Goal: Transaction & Acquisition: Purchase product/service

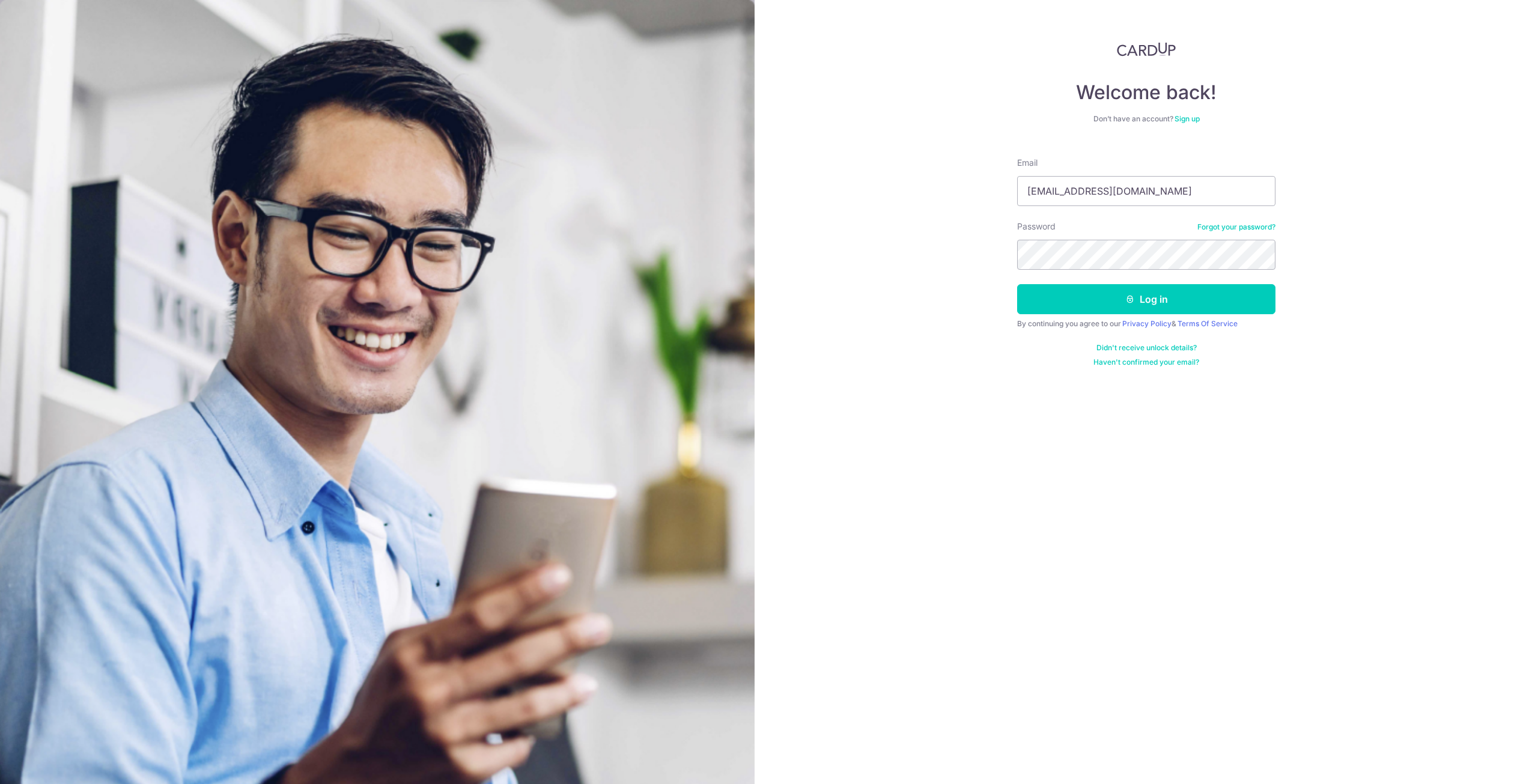
type input "[EMAIL_ADDRESS][DOMAIN_NAME]"
click at [1017, 284] on button "Log in" at bounding box center [1146, 299] width 258 height 30
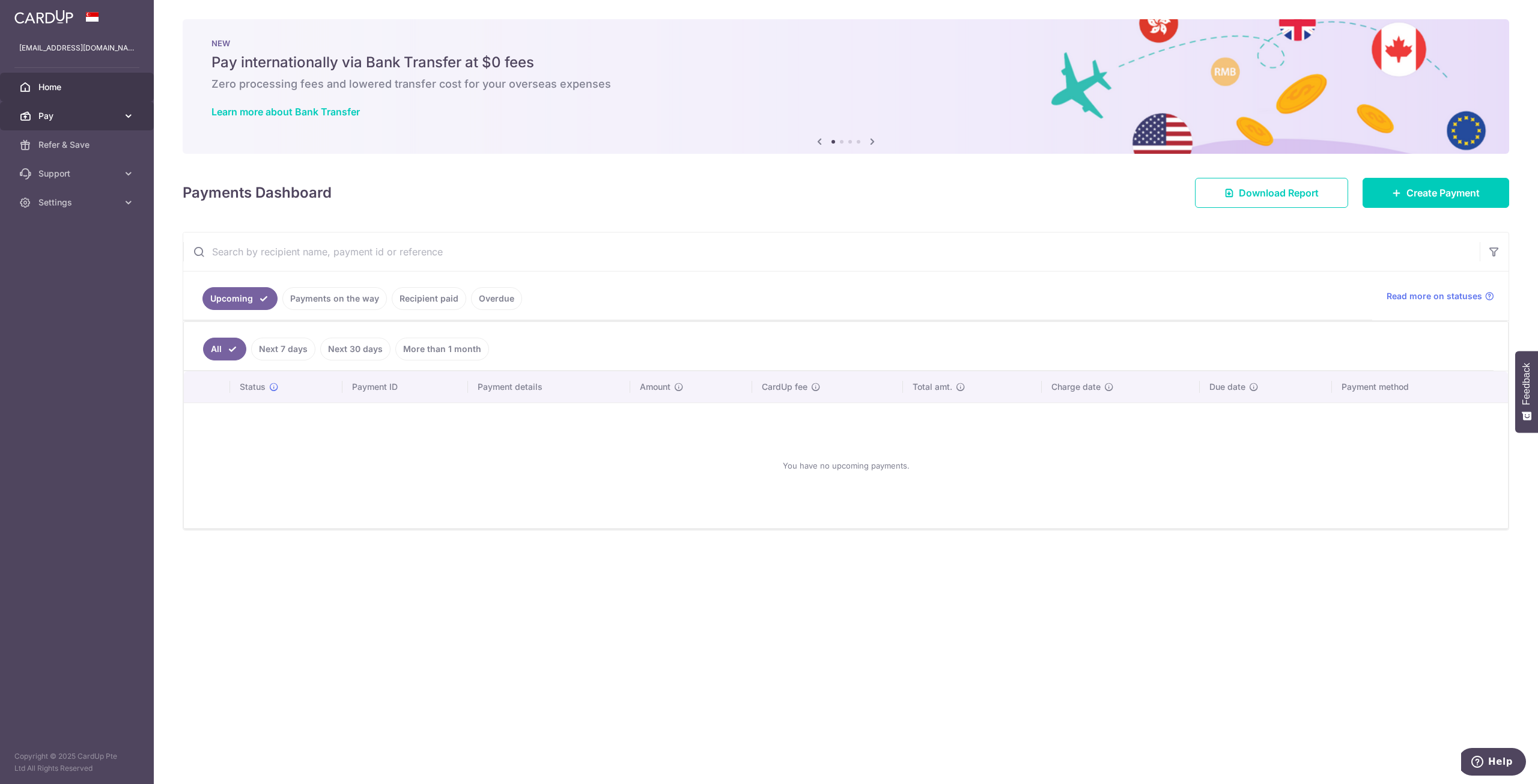
click at [126, 117] on icon at bounding box center [128, 115] width 12 height 12
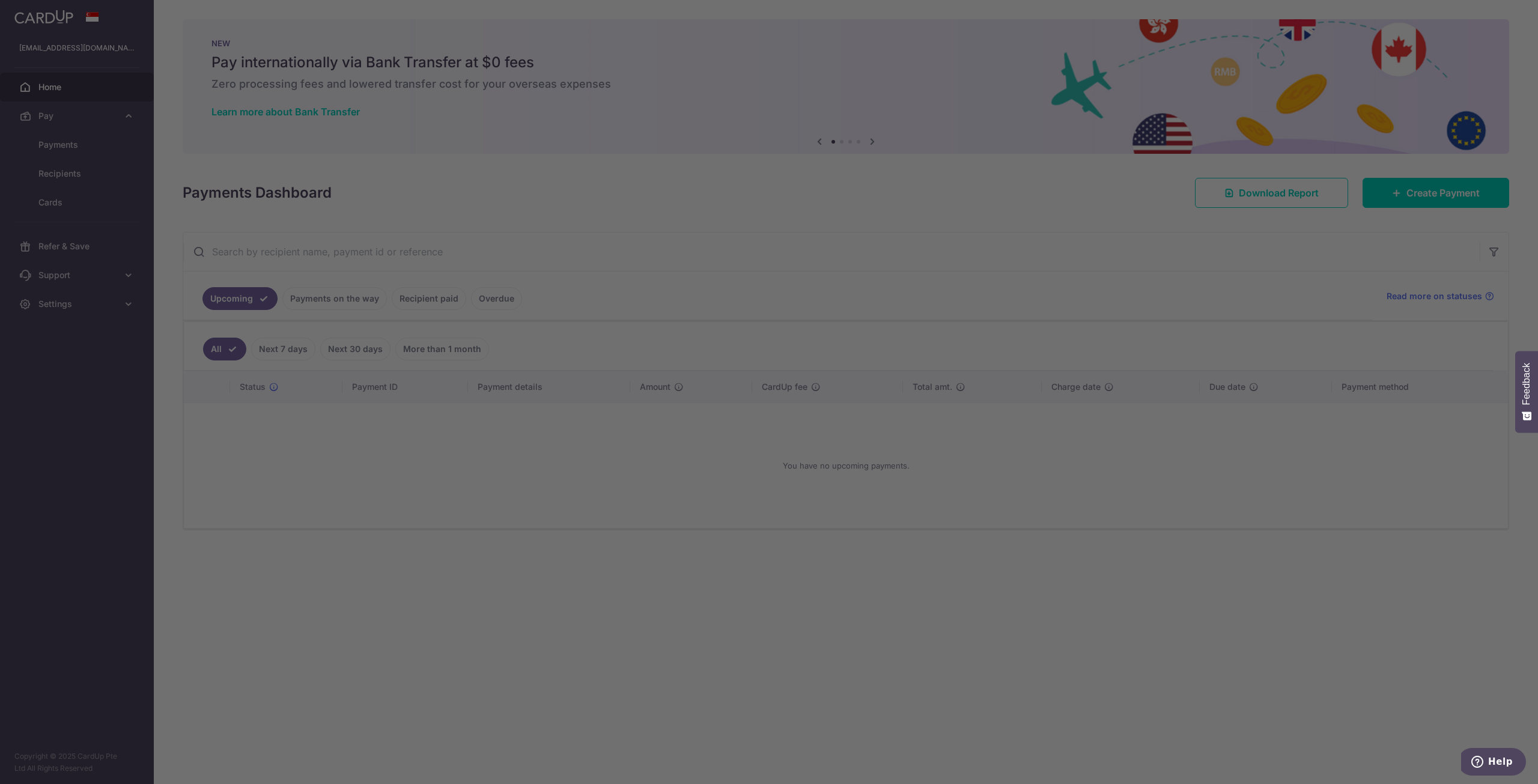
click at [89, 146] on div at bounding box center [777, 396] width 1554 height 792
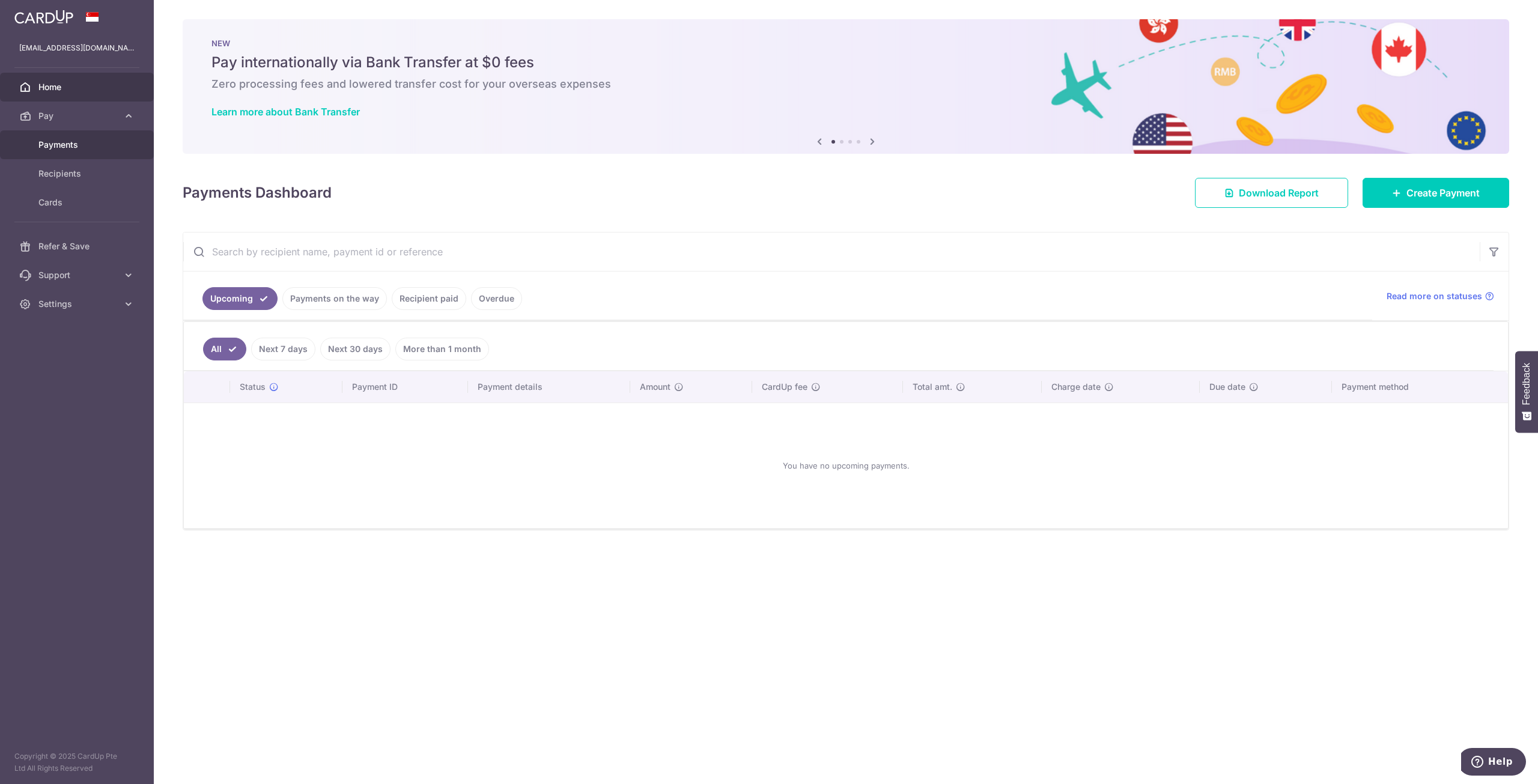
click at [91, 142] on span "Payments" at bounding box center [78, 144] width 80 height 12
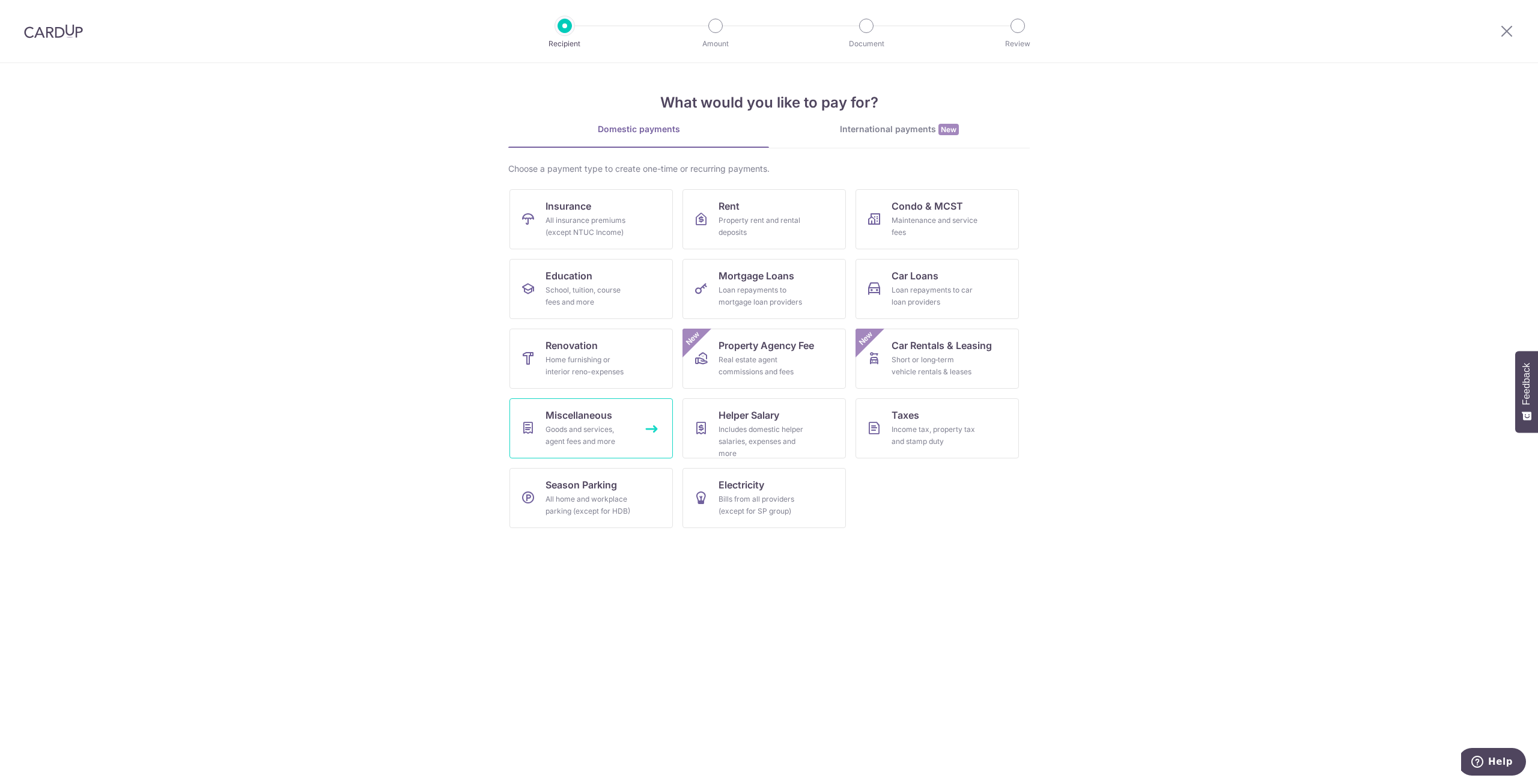
click at [611, 451] on link "Miscellaneous Goods and services, agent fees and more" at bounding box center [591, 428] width 164 height 60
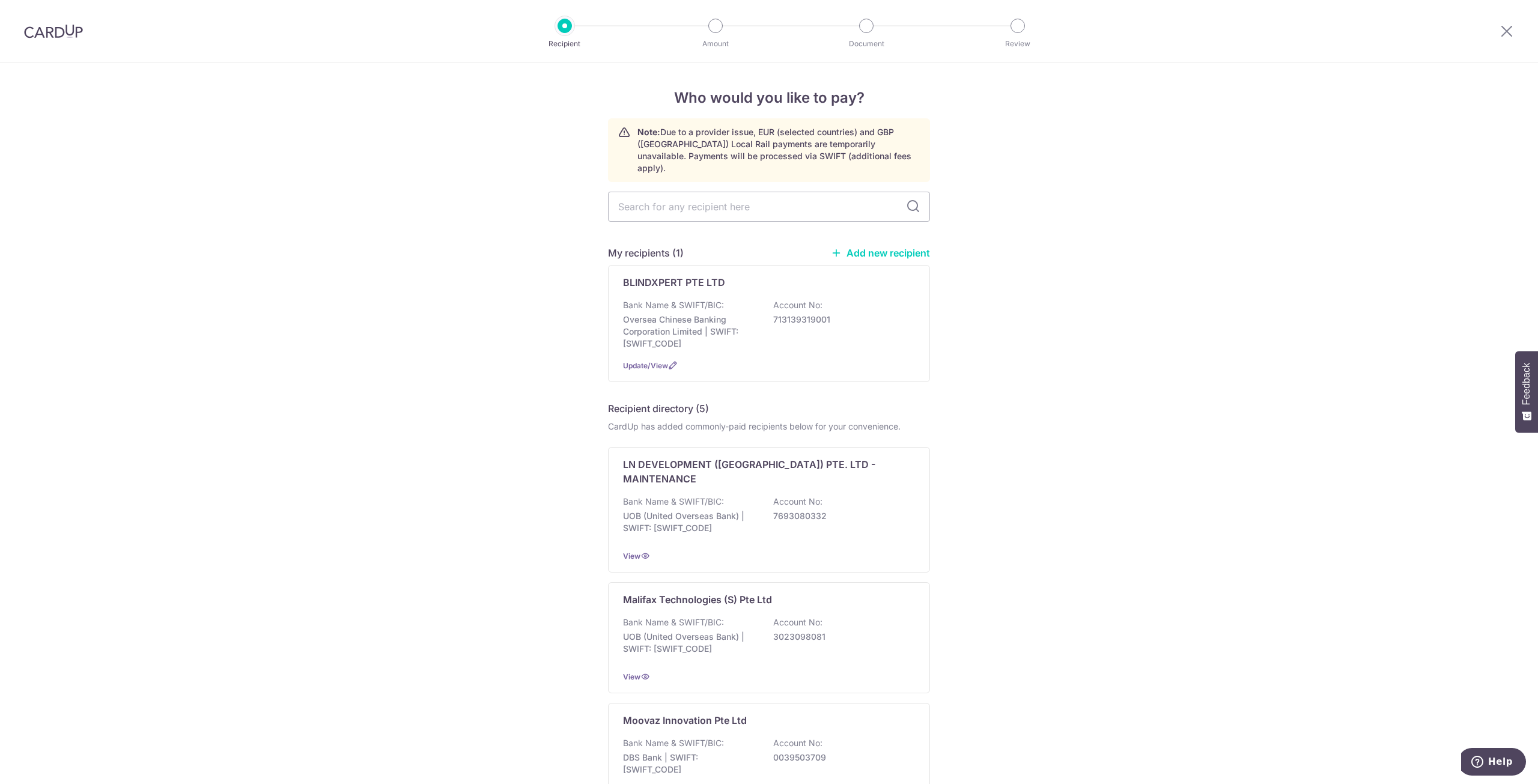
click at [847, 247] on link "Add new recipient" at bounding box center [881, 253] width 99 height 12
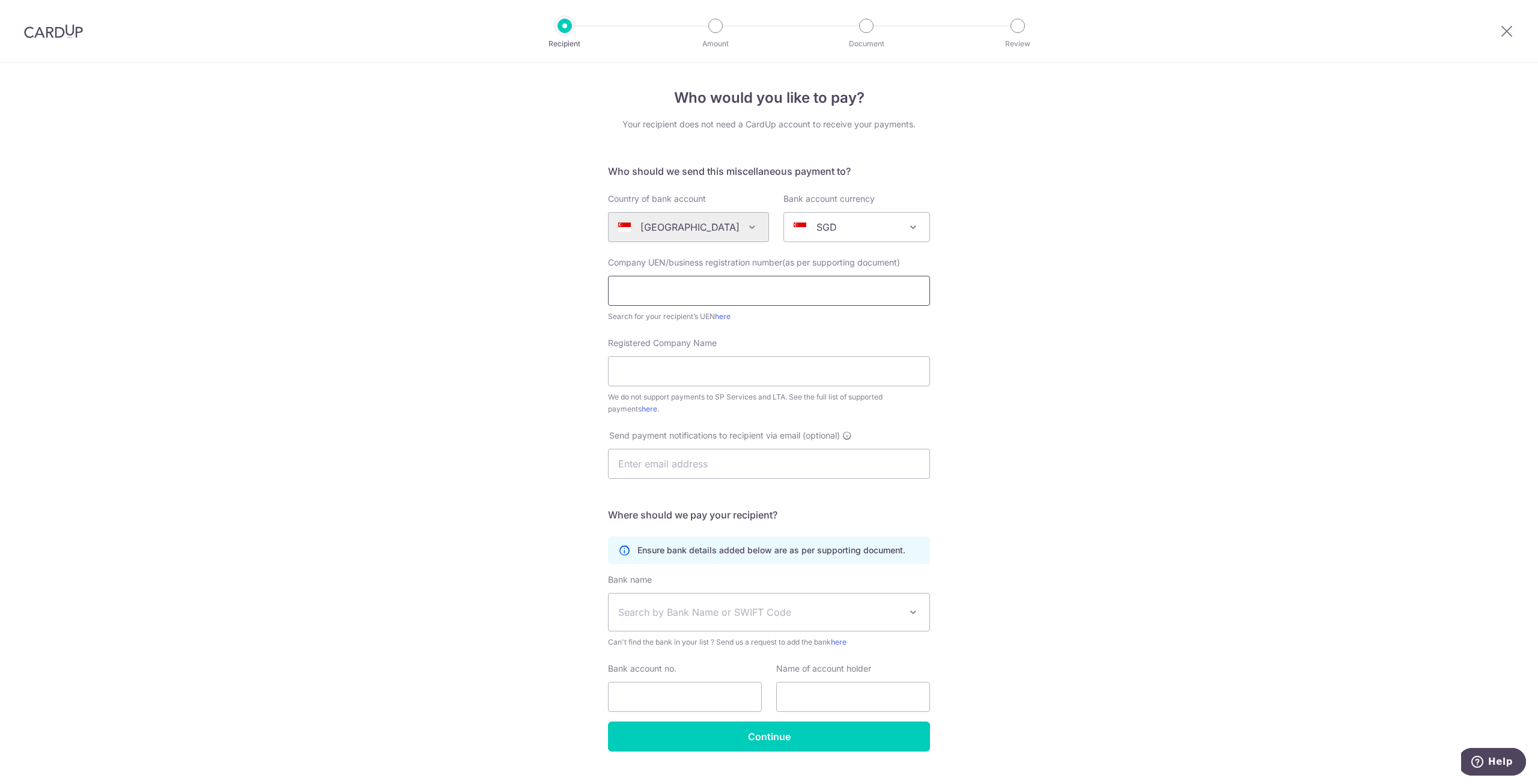
click at [787, 290] on input "text" at bounding box center [769, 290] width 322 height 30
click at [744, 299] on input "202406061H" at bounding box center [769, 290] width 322 height 30
type input "202406061H"
click at [729, 313] on link "here" at bounding box center [723, 316] width 15 height 9
drag, startPoint x: 707, startPoint y: 288, endPoint x: 700, endPoint y: 343, distance: 55.4
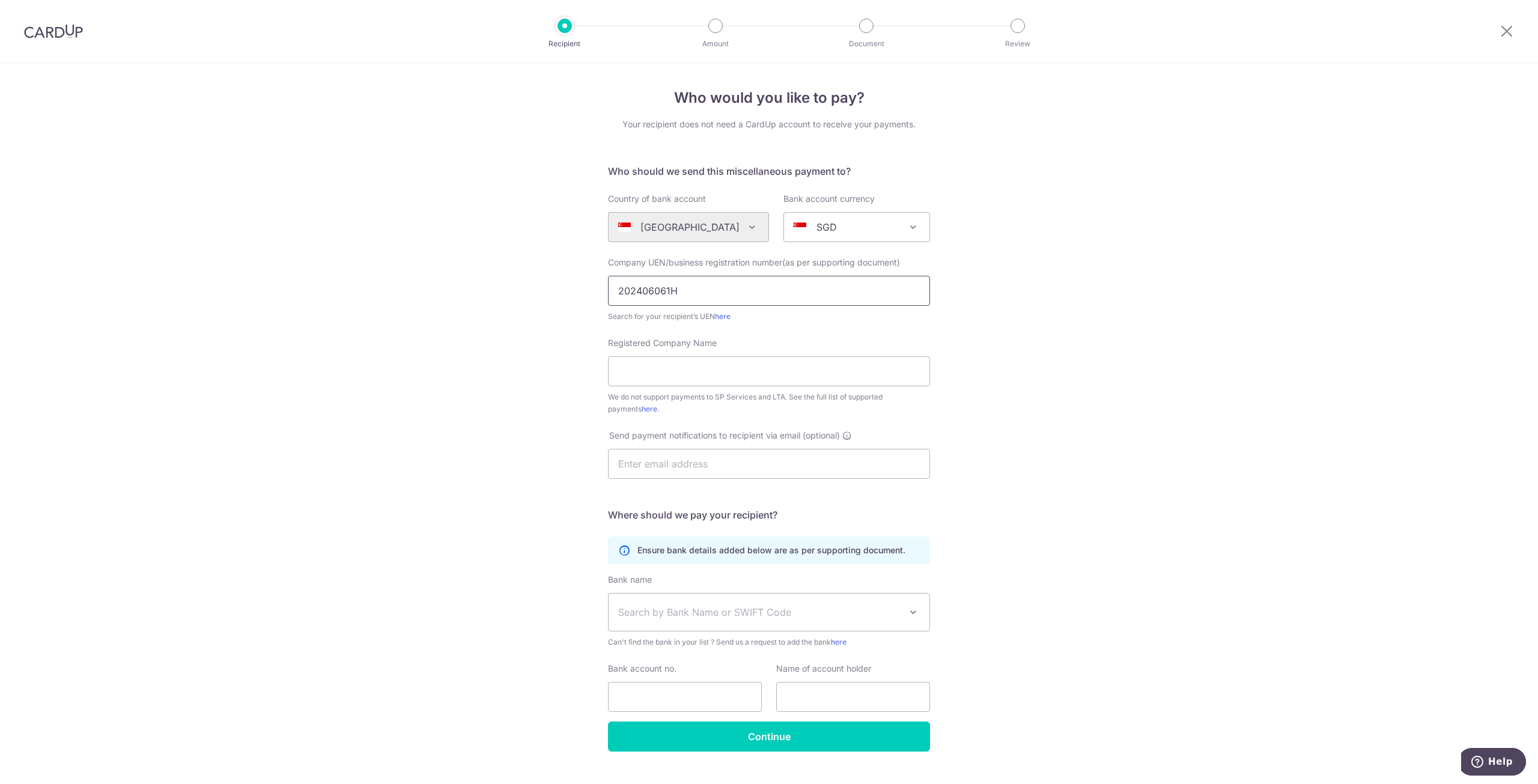
click at [707, 288] on input "202406061H" at bounding box center [769, 290] width 322 height 30
click at [687, 381] on input "Registered Company Name" at bounding box center [769, 371] width 322 height 30
type input "Five Foot Ten Pte Ltd"
click at [1425, 380] on div "Who would you like to pay? Your recipient does not need a CardUp account to rec…" at bounding box center [769, 435] width 1538 height 745
click at [833, 477] on input "text" at bounding box center [769, 463] width 322 height 30
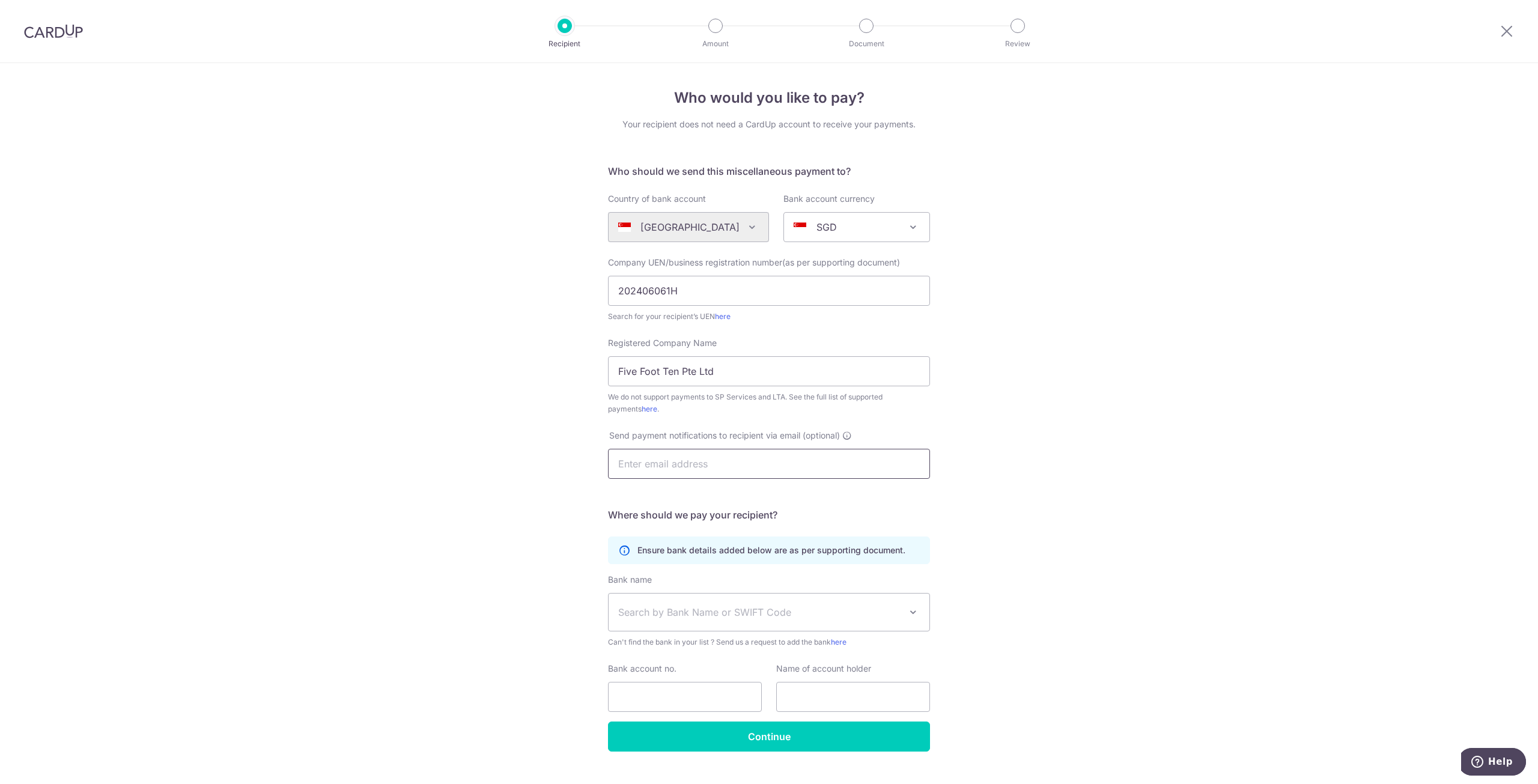
scroll to position [24, 0]
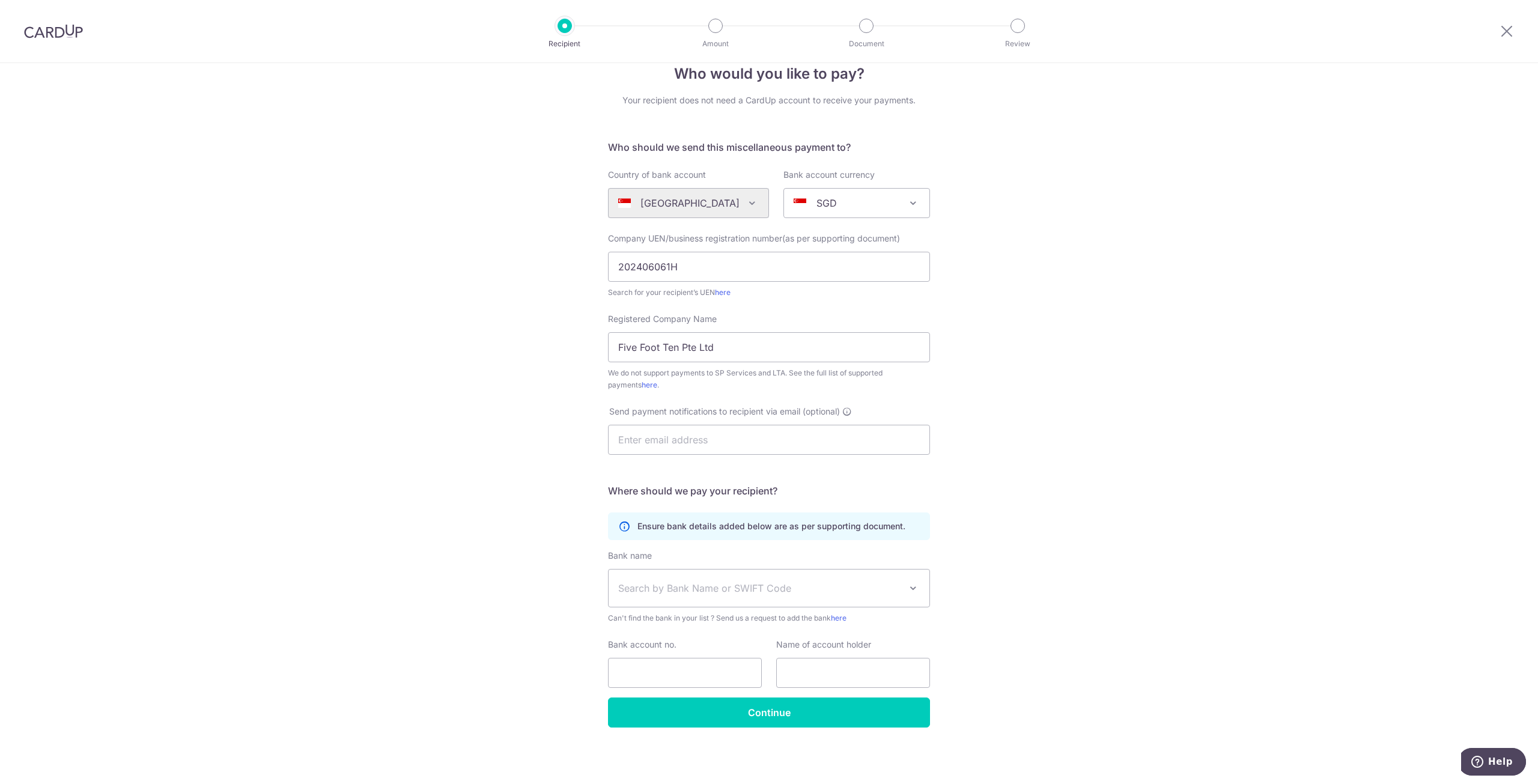
click at [1005, 523] on div "Who would you like to pay? Your recipient does not need a CardUp account to rec…" at bounding box center [769, 412] width 1538 height 745
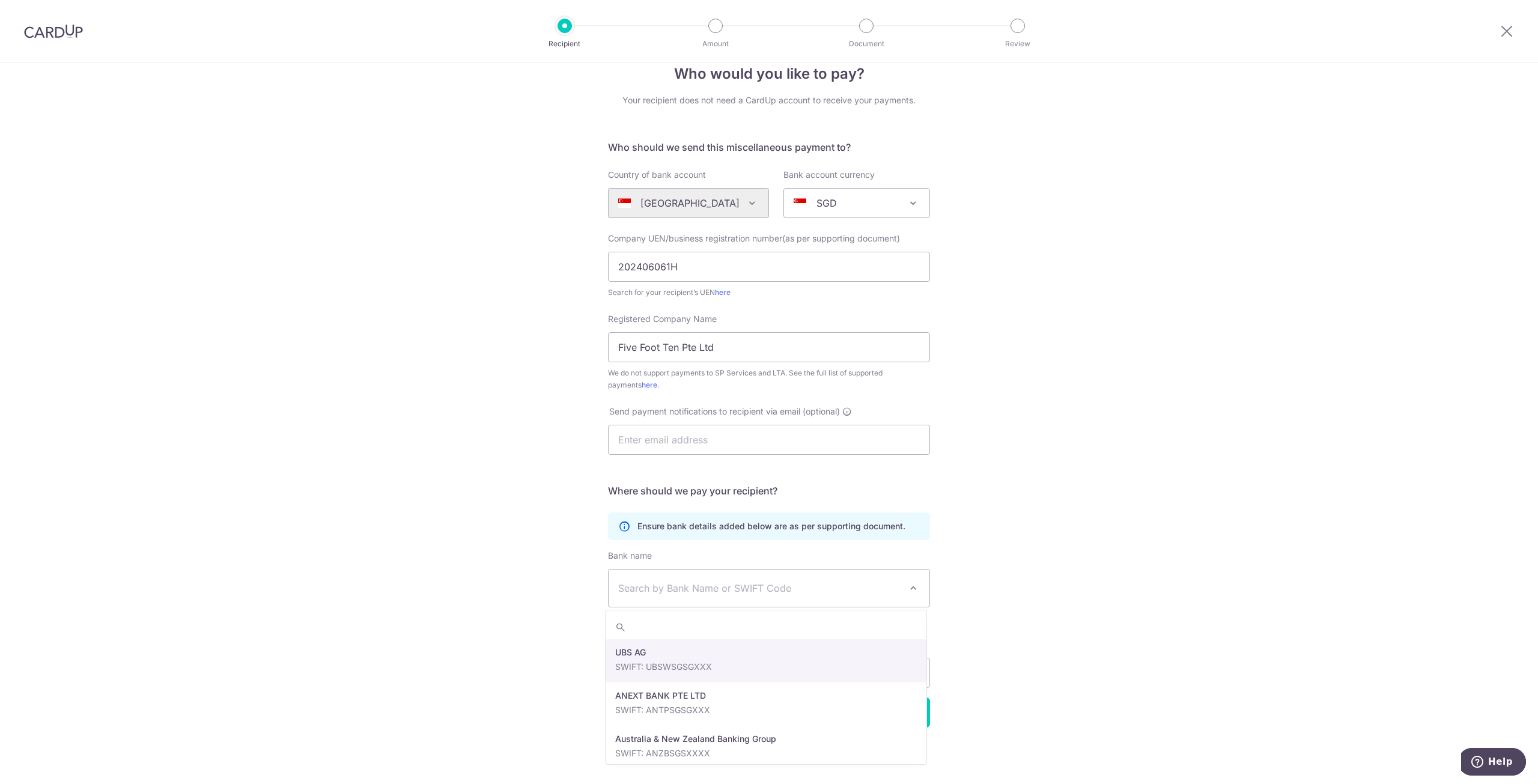
click at [752, 596] on span "Search by Bank Name or SWIFT Code" at bounding box center [769, 588] width 321 height 37
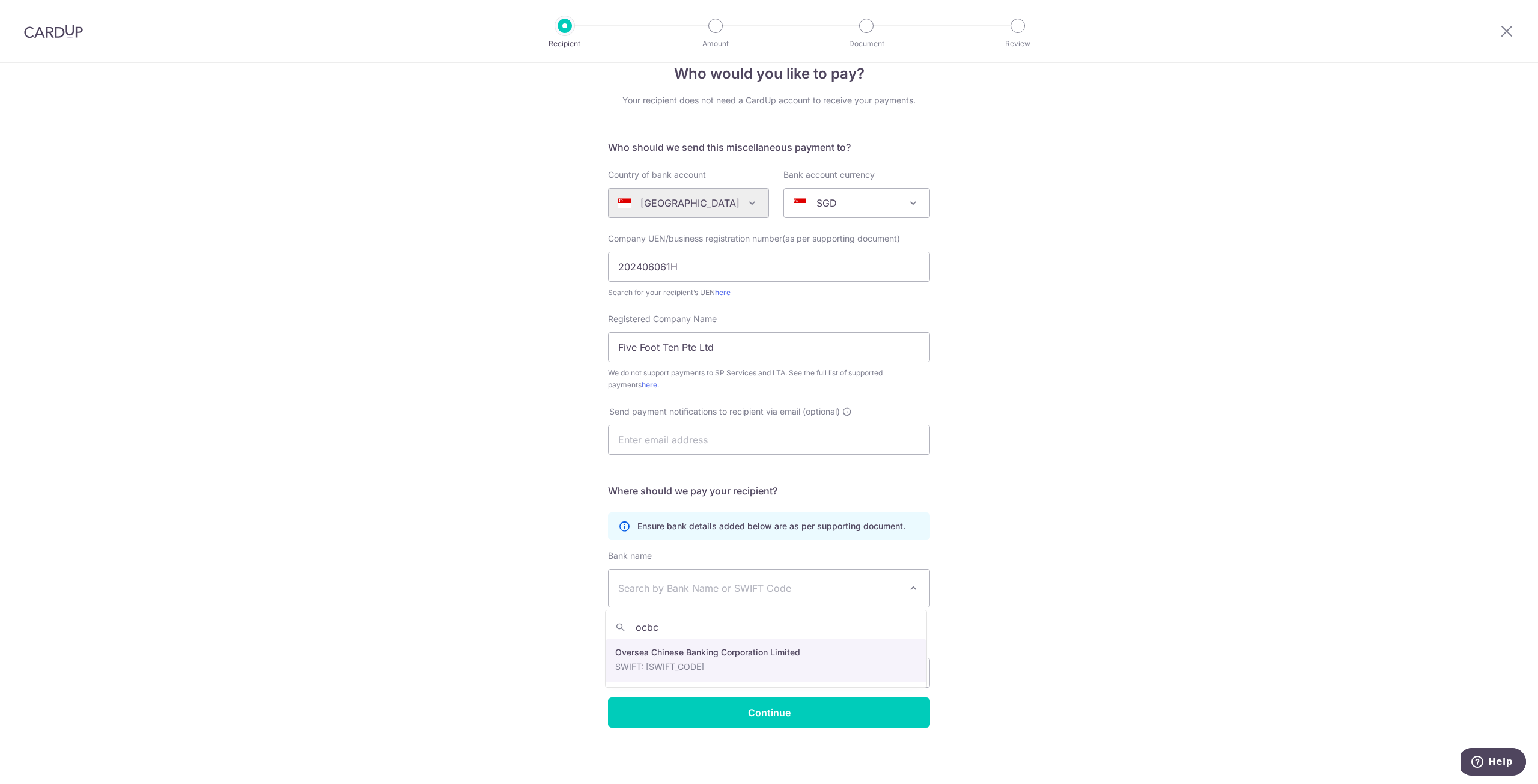
type input "ocbc"
select select "12"
click at [1122, 615] on div "Who would you like to pay? Your recipient does not need a CardUp account to rec…" at bounding box center [769, 412] width 1538 height 745
click at [667, 667] on input "Bank account no." at bounding box center [685, 672] width 154 height 30
type input "596262113001"
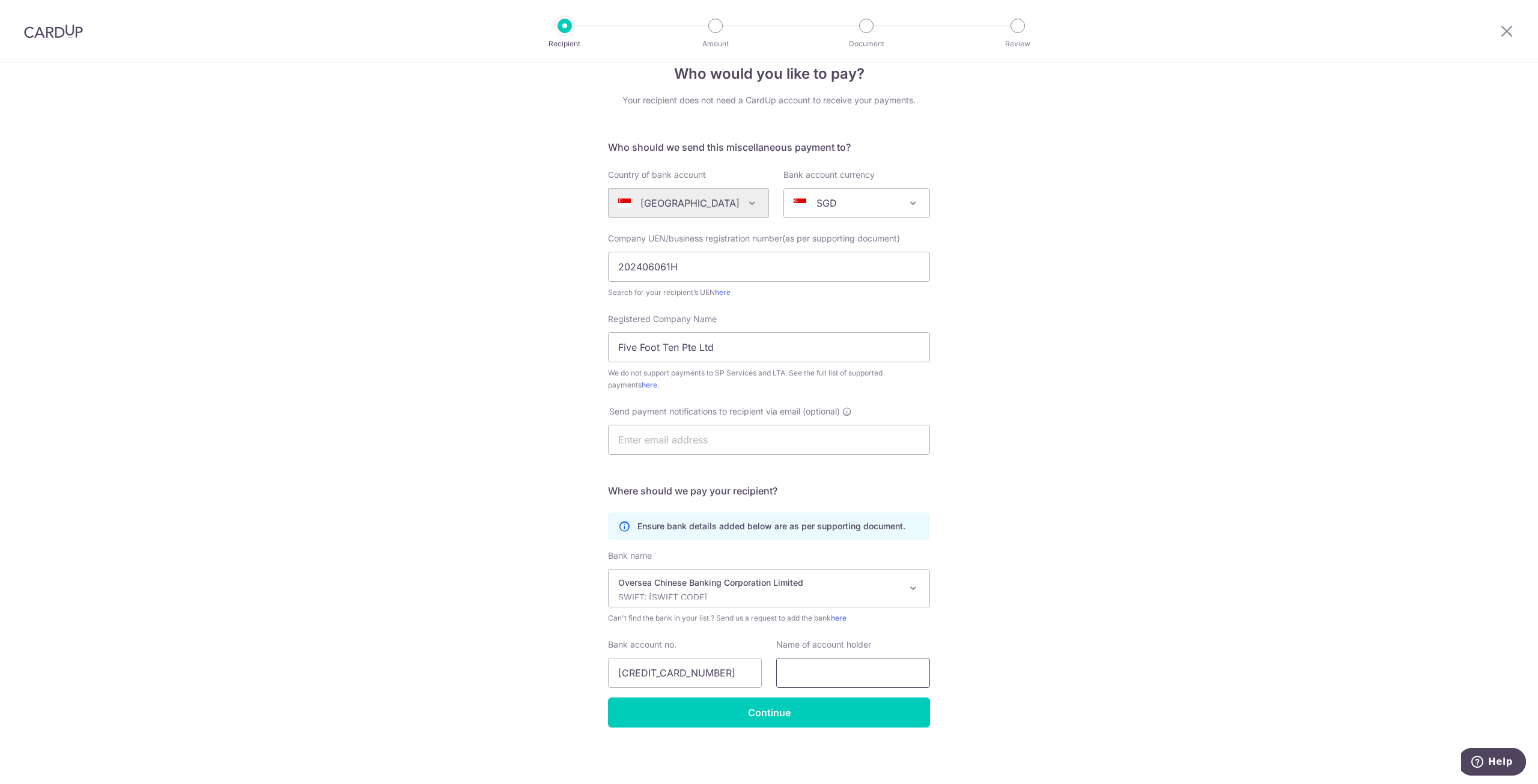
click at [856, 669] on input "text" at bounding box center [853, 672] width 154 height 30
type input "Five Foot Ten Pte Ltd"
click at [847, 715] on input "Continue" at bounding box center [769, 712] width 322 height 30
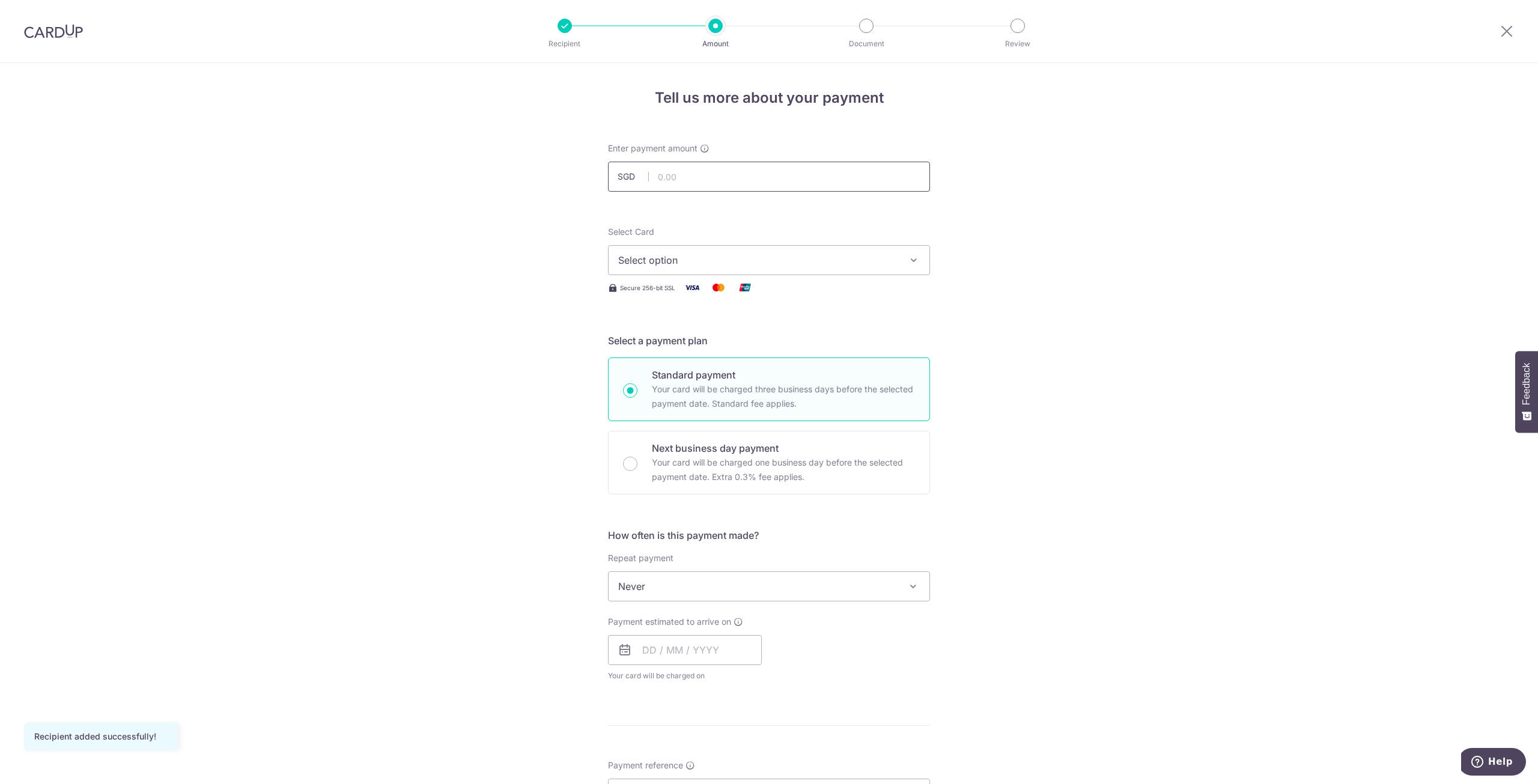
click at [670, 177] on input "text" at bounding box center [769, 176] width 322 height 30
type input "8,720.00"
click at [897, 264] on button "Select option" at bounding box center [769, 260] width 322 height 30
drag, startPoint x: 660, startPoint y: 349, endPoint x: 795, endPoint y: 347, distance: 135.0
click at [660, 349] on span "**** 9225" at bounding box center [670, 346] width 46 height 14
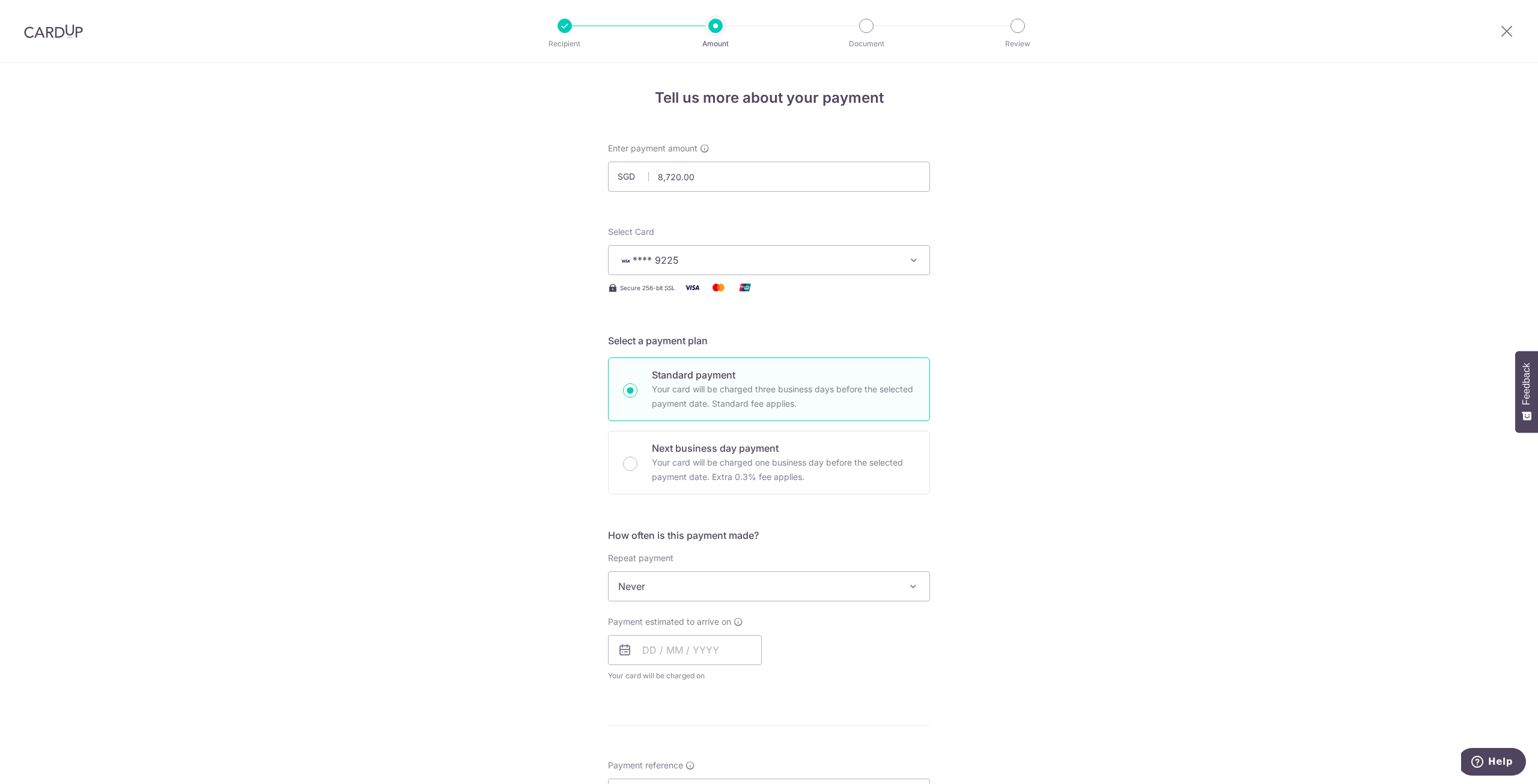
click at [1081, 488] on div "Tell us more about your payment Enter payment amount SGD 8,720.00 8720.00 Recip…" at bounding box center [769, 606] width 1538 height 1087
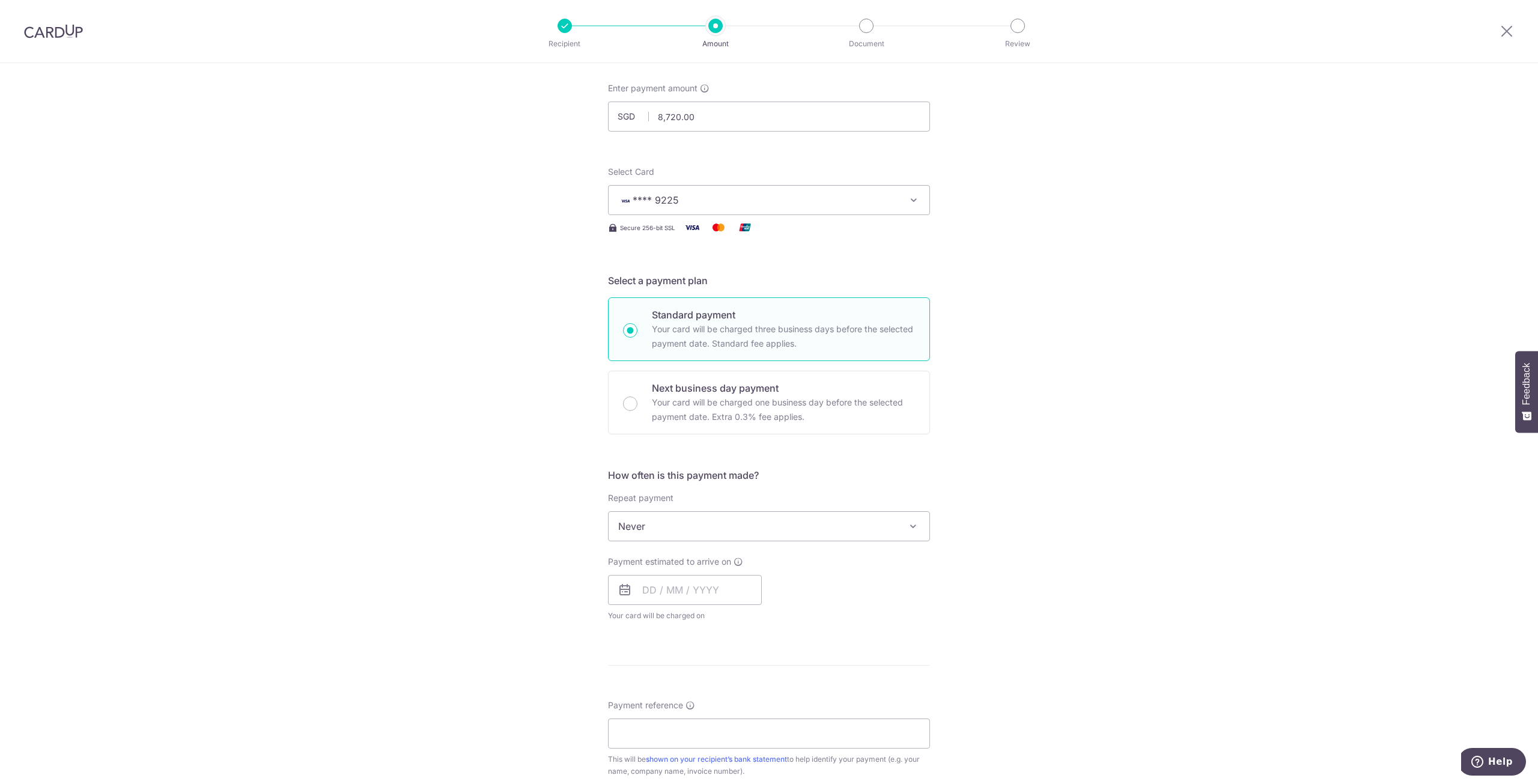
click at [786, 528] on span "Never" at bounding box center [769, 526] width 321 height 29
click at [654, 595] on input "text" at bounding box center [685, 590] width 154 height 30
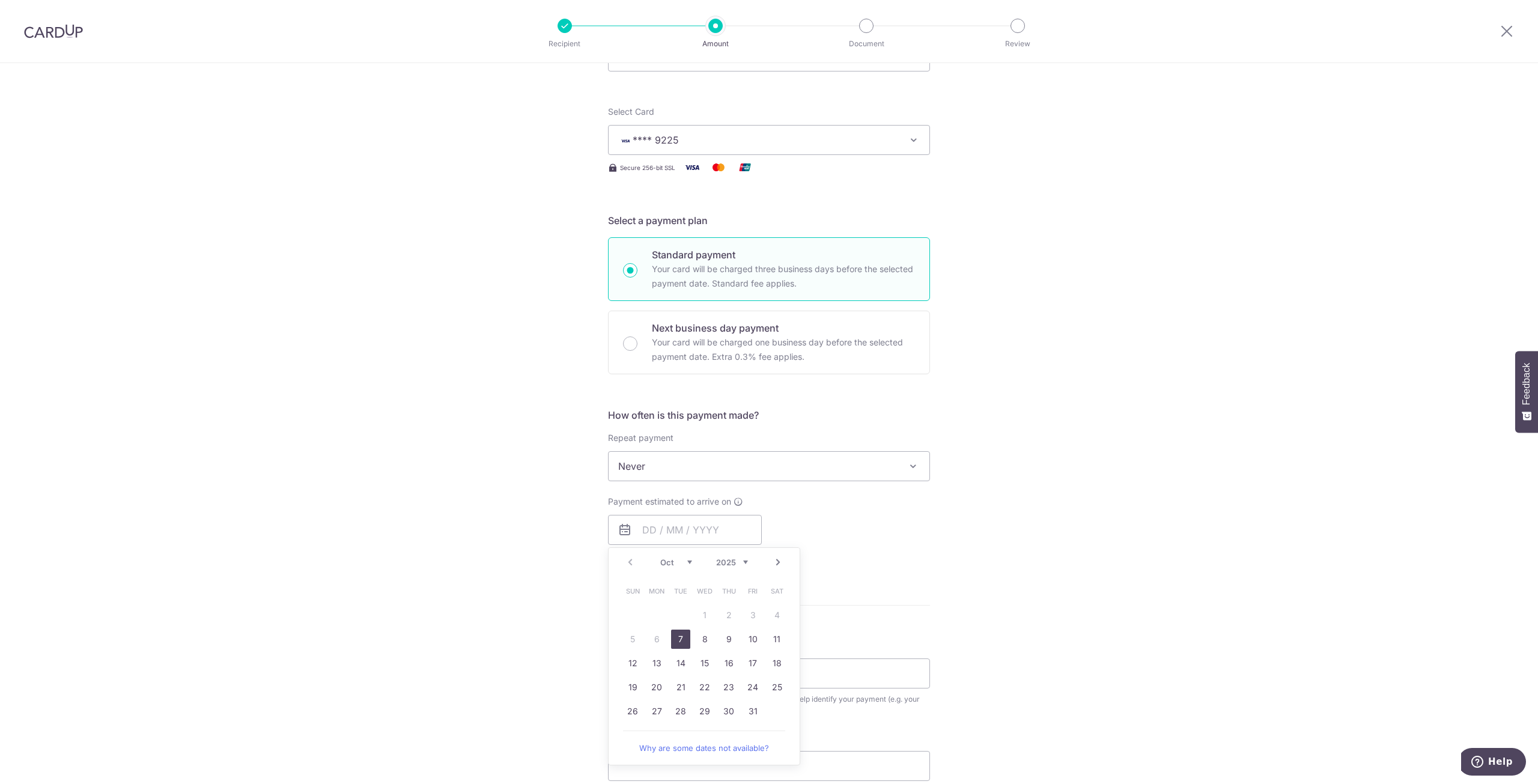
click at [673, 641] on link "7" at bounding box center [681, 639] width 19 height 19
type input "[DATE]"
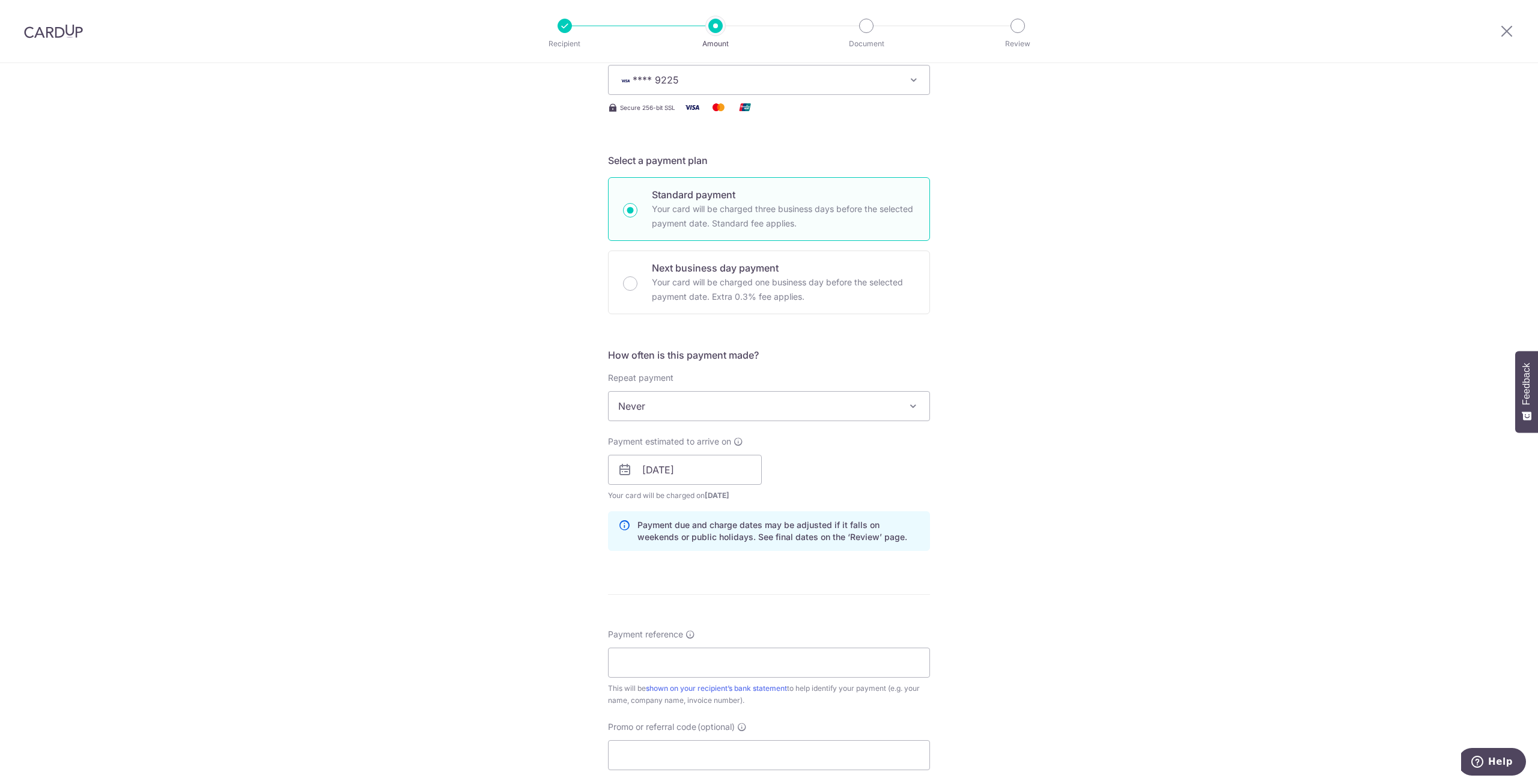
scroll to position [300, 0]
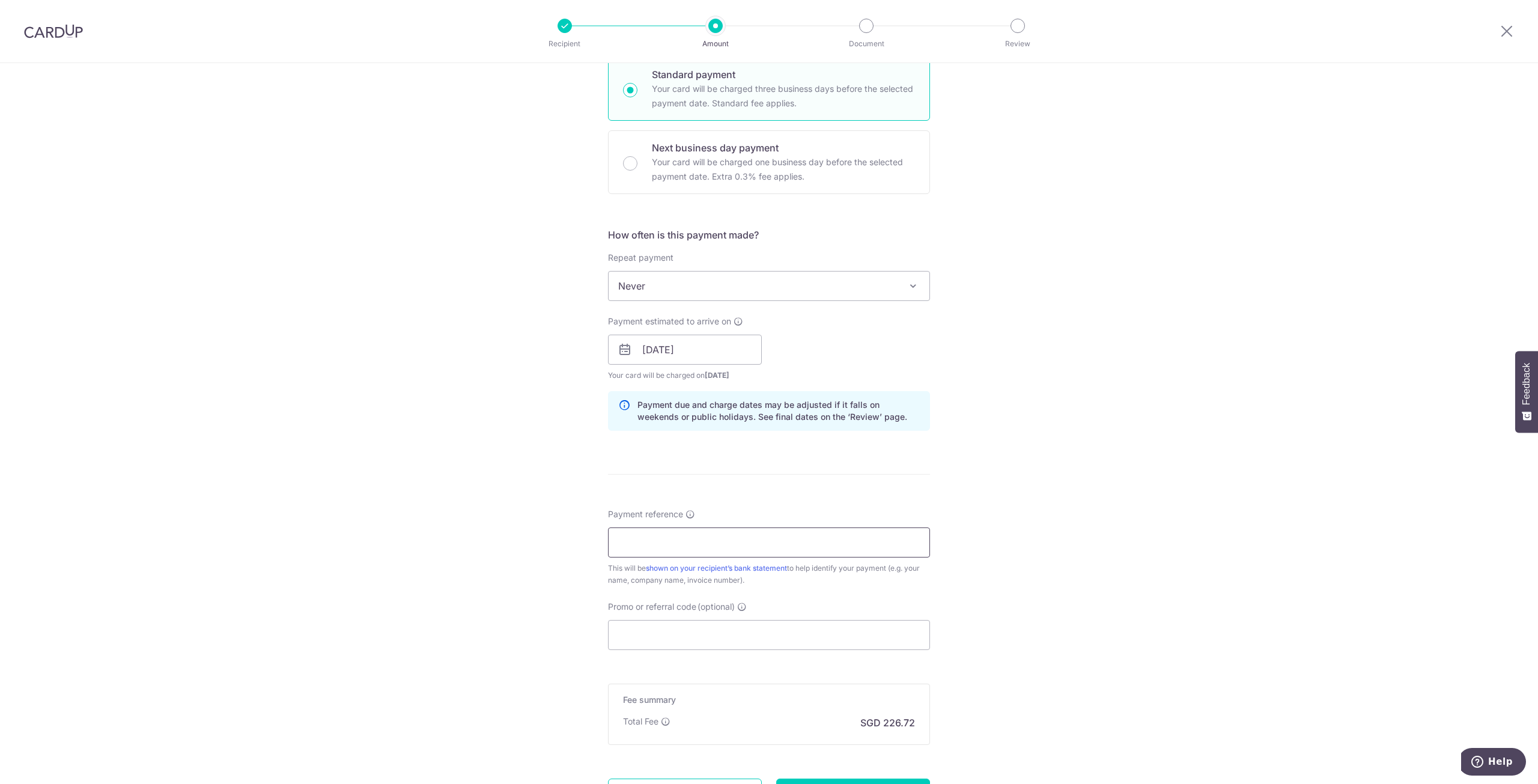
click at [680, 548] on input "Payment reference" at bounding box center [769, 542] width 322 height 30
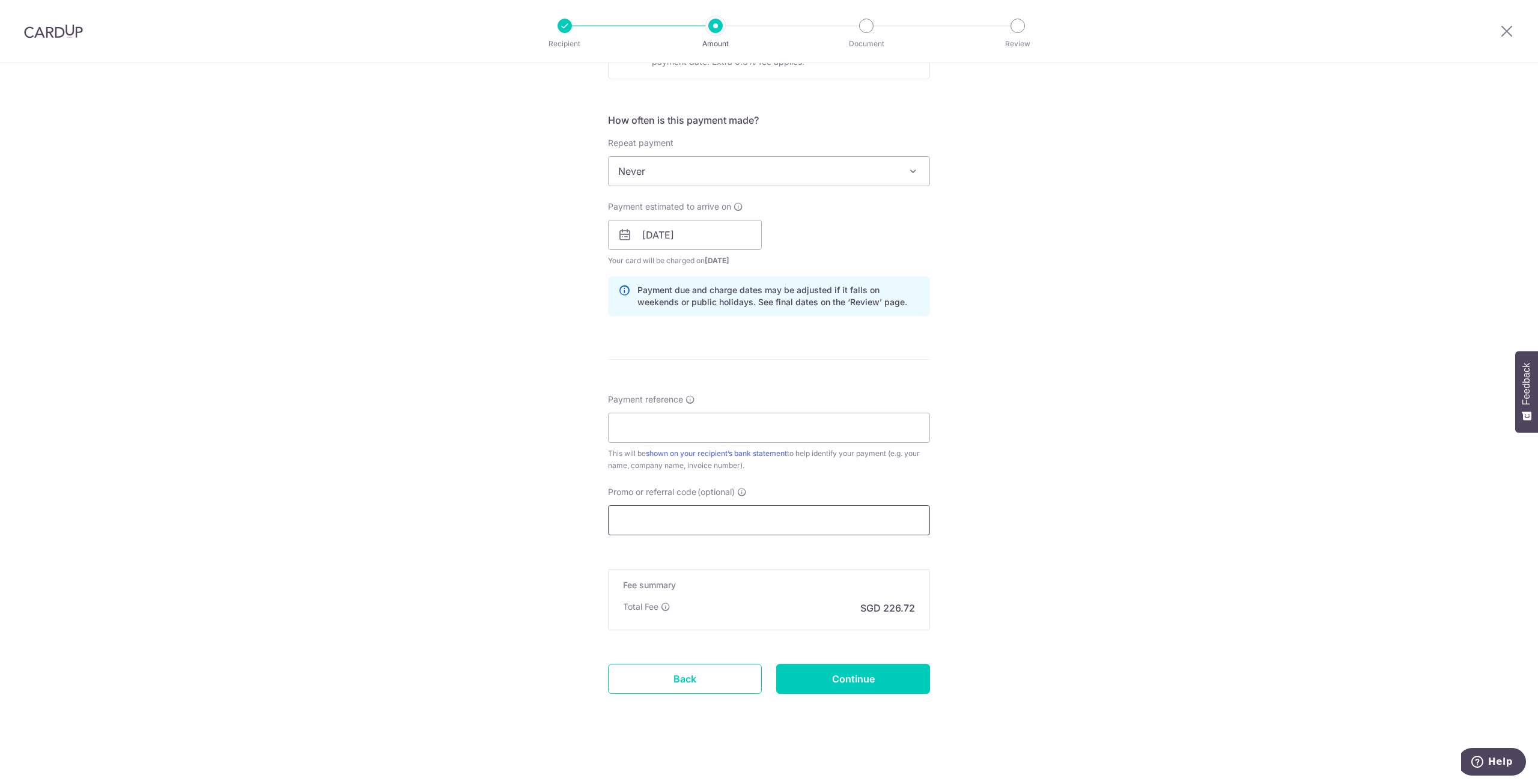
click at [709, 525] on input "Promo or referral code (optional)" at bounding box center [769, 520] width 322 height 30
click at [652, 429] on input "Payment reference" at bounding box center [769, 428] width 322 height 30
type input "5GT10_ABZ_R0_001"
click at [960, 517] on div "Tell us more about your payment Enter payment amount SGD 8,720.00 8720.00 Recip…" at bounding box center [769, 216] width 1538 height 1136
click at [824, 519] on input "Promo or referral code (optional)" at bounding box center [769, 520] width 322 height 30
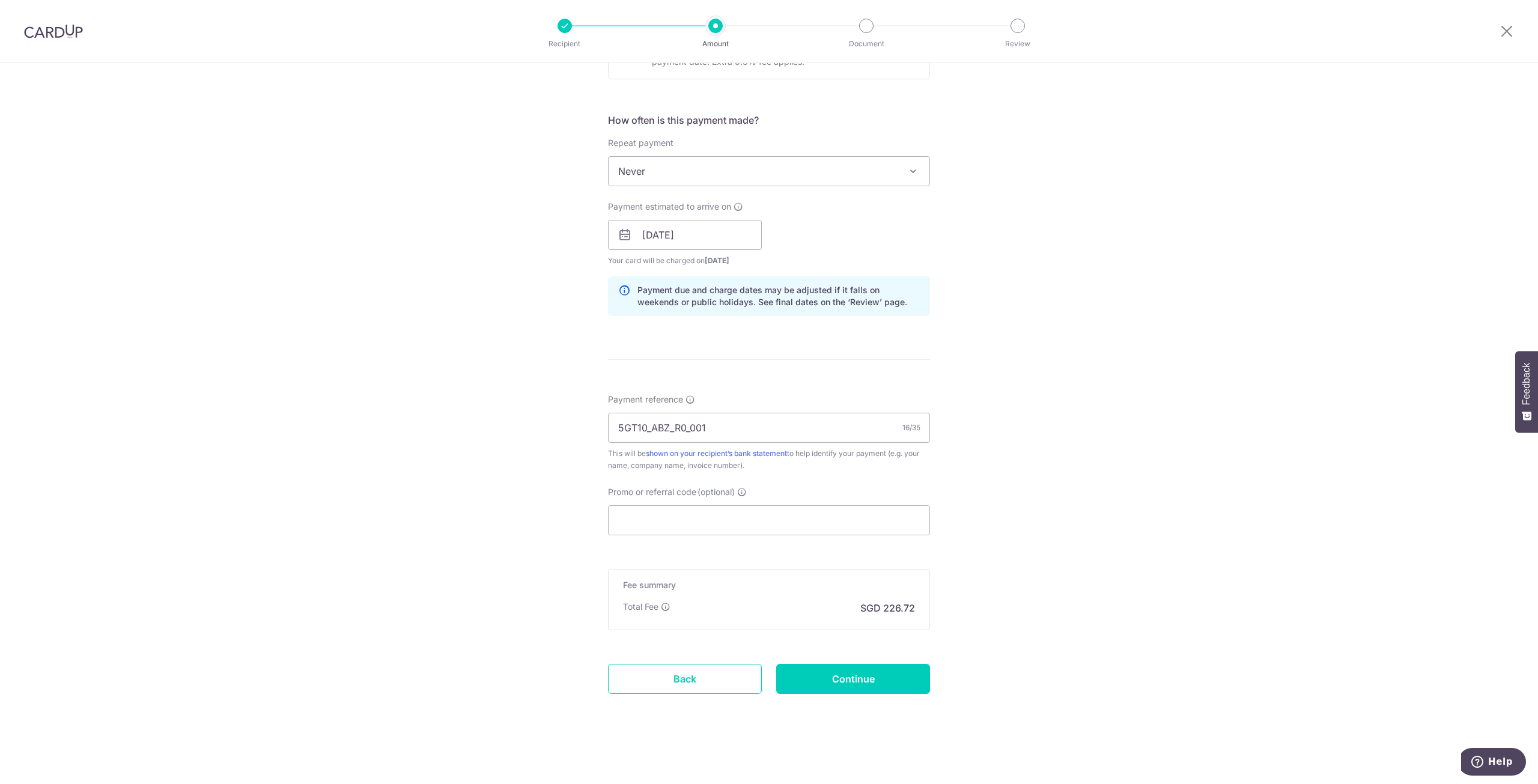
click at [1108, 488] on div "Tell us more about your payment Enter payment amount SGD 8,720.00 8720.00 Recip…" at bounding box center [769, 216] width 1538 height 1136
click at [1395, 424] on div "Tell us more about your payment Enter payment amount SGD 8,720.00 8720.00 Recip…" at bounding box center [769, 216] width 1538 height 1136
click at [1055, 595] on div "Tell us more about your payment Enter payment amount SGD 8,720.00 8720.00 Recip…" at bounding box center [769, 216] width 1538 height 1136
click at [824, 524] on input "Promo or referral code (optional)" at bounding box center [769, 520] width 322 height 30
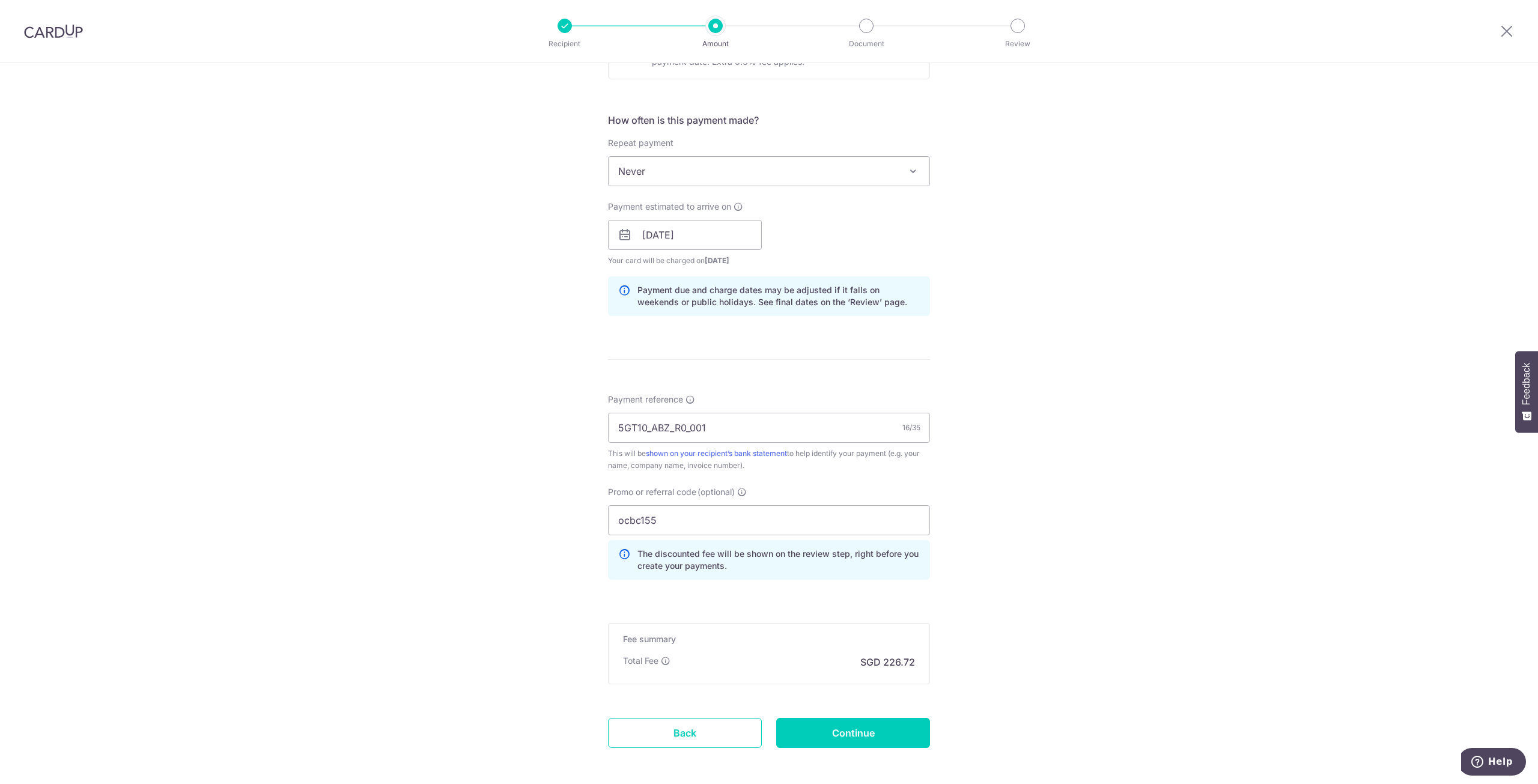
click at [1185, 585] on div "Tell us more about your payment Enter payment amount SGD 8,720.00 8720.00 Recip…" at bounding box center [769, 243] width 1538 height 1190
drag, startPoint x: 637, startPoint y: 524, endPoint x: 441, endPoint y: 492, distance: 198.6
click at [459, 495] on div "Tell us more about your payment Enter payment amount SGD 8,720.00 8720.00 Recip…" at bounding box center [769, 243] width 1538 height 1190
type input "OCBC155"
click at [806, 733] on input "Continue" at bounding box center [853, 733] width 154 height 30
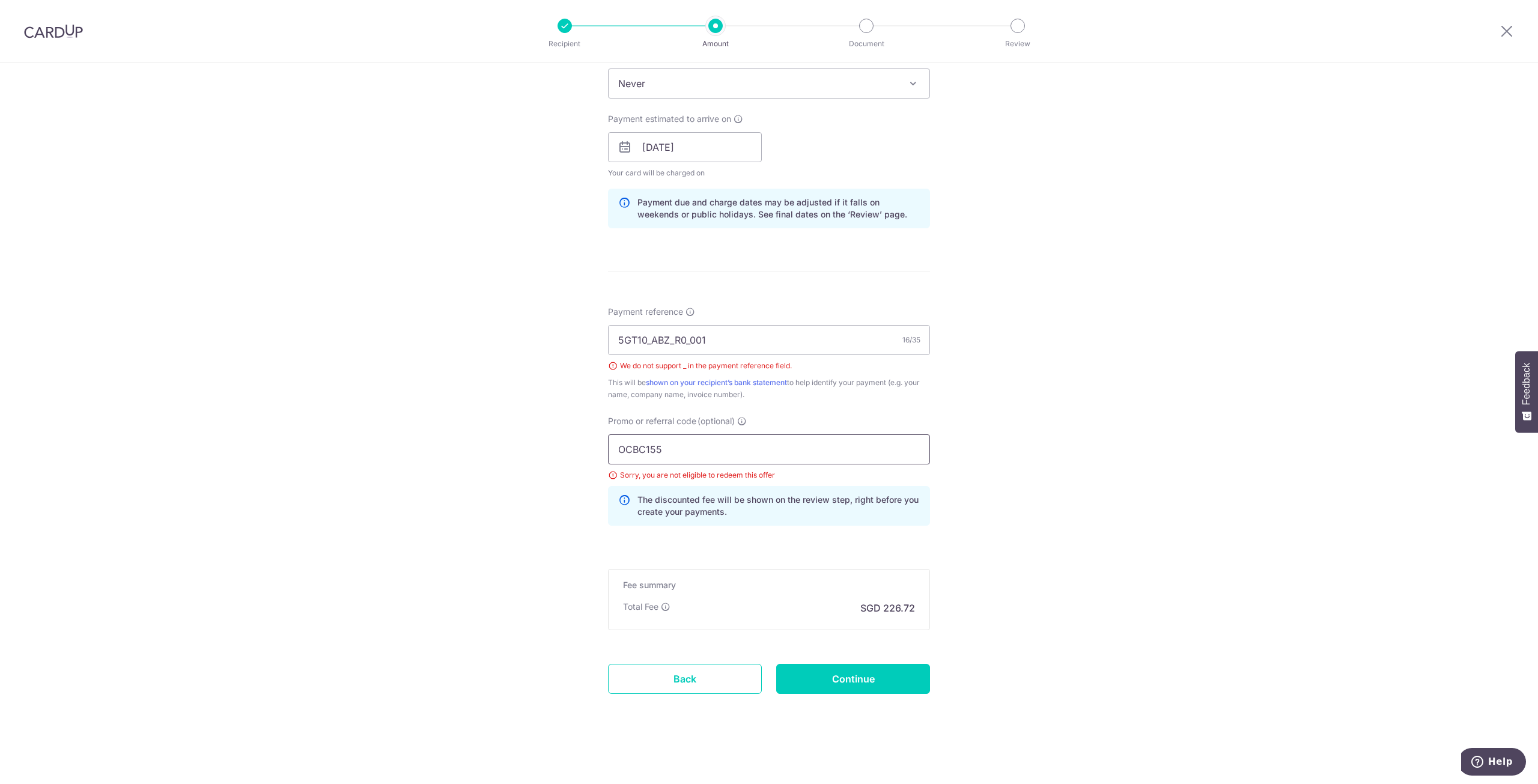
drag, startPoint x: 697, startPoint y: 451, endPoint x: 443, endPoint y: 406, distance: 258.0
click at [447, 406] on div "Tell us more about your payment Enter payment amount SGD 8,720.00 8720.00 Selec…" at bounding box center [769, 172] width 1538 height 1223
type input "OCBC195"
click at [864, 669] on input "Continue" at bounding box center [853, 678] width 154 height 30
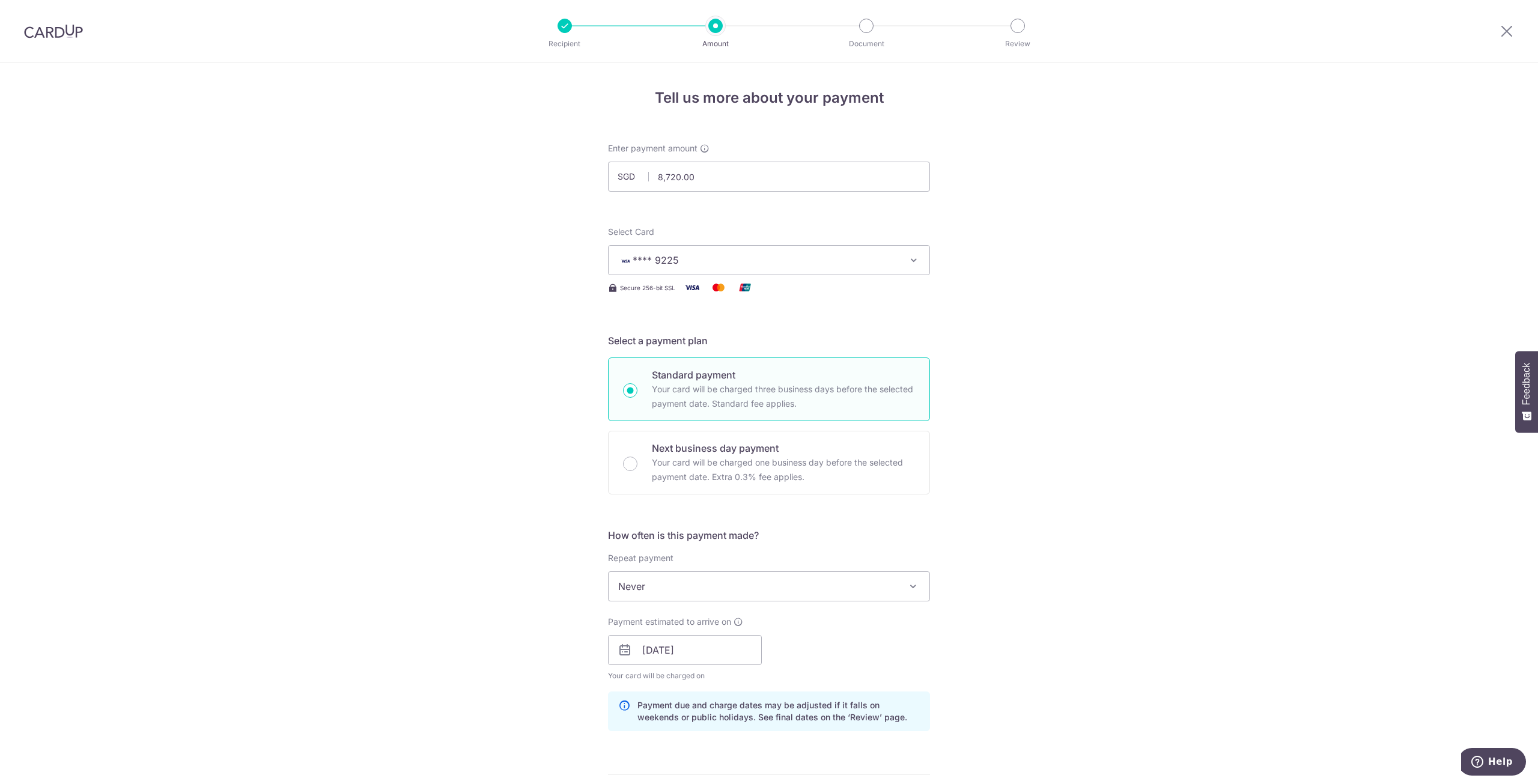
scroll to position [486, 0]
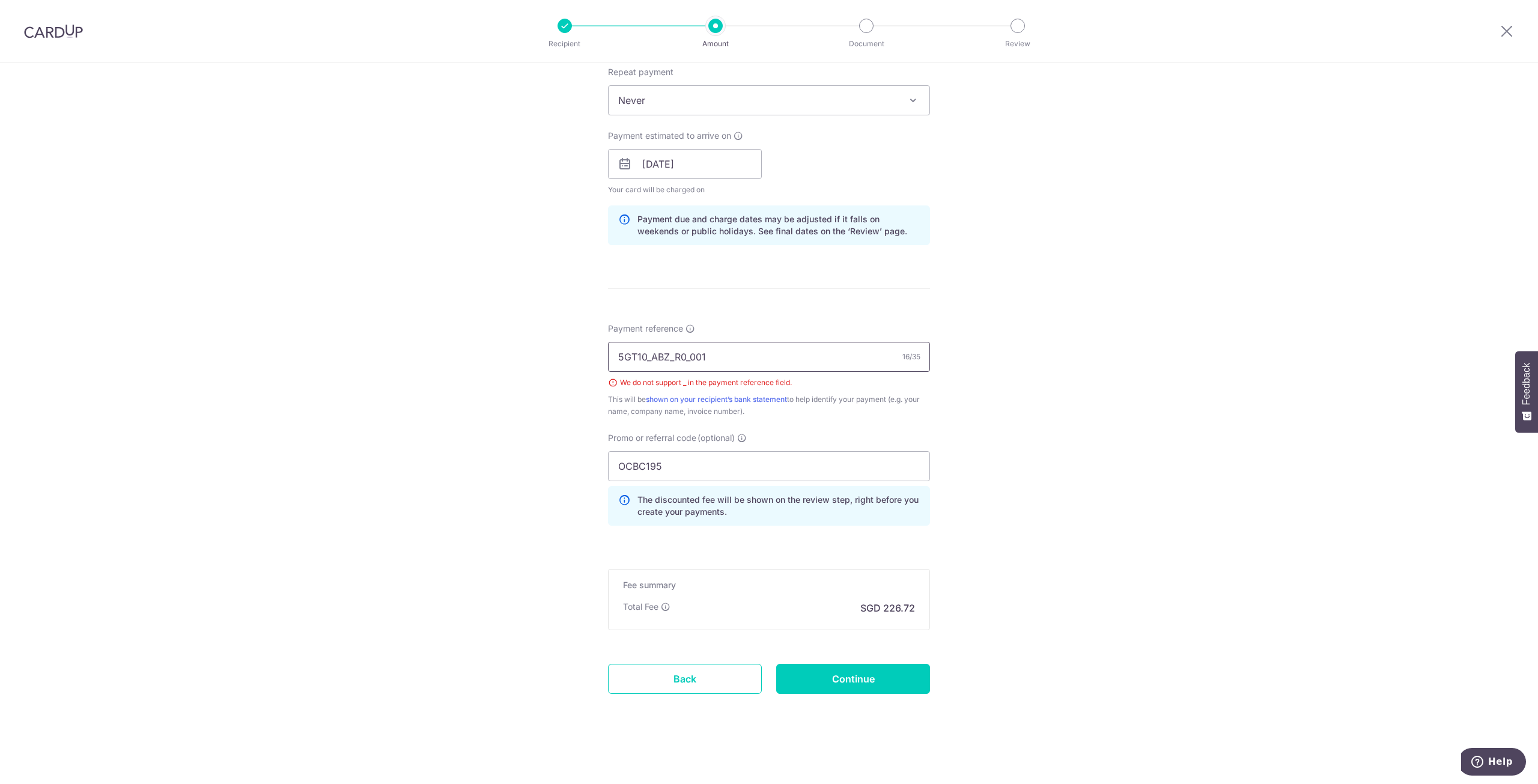
click at [650, 356] on input "5GT10_ABZ_R0_001" at bounding box center [769, 356] width 322 height 30
type input "5GT10 ABZ R0 001"
click at [1036, 476] on div "Tell us more about your payment Enter payment amount SGD 8,720.00 8720.00 Selec…" at bounding box center [769, 180] width 1538 height 1206
click at [843, 669] on input "Continue" at bounding box center [853, 678] width 154 height 30
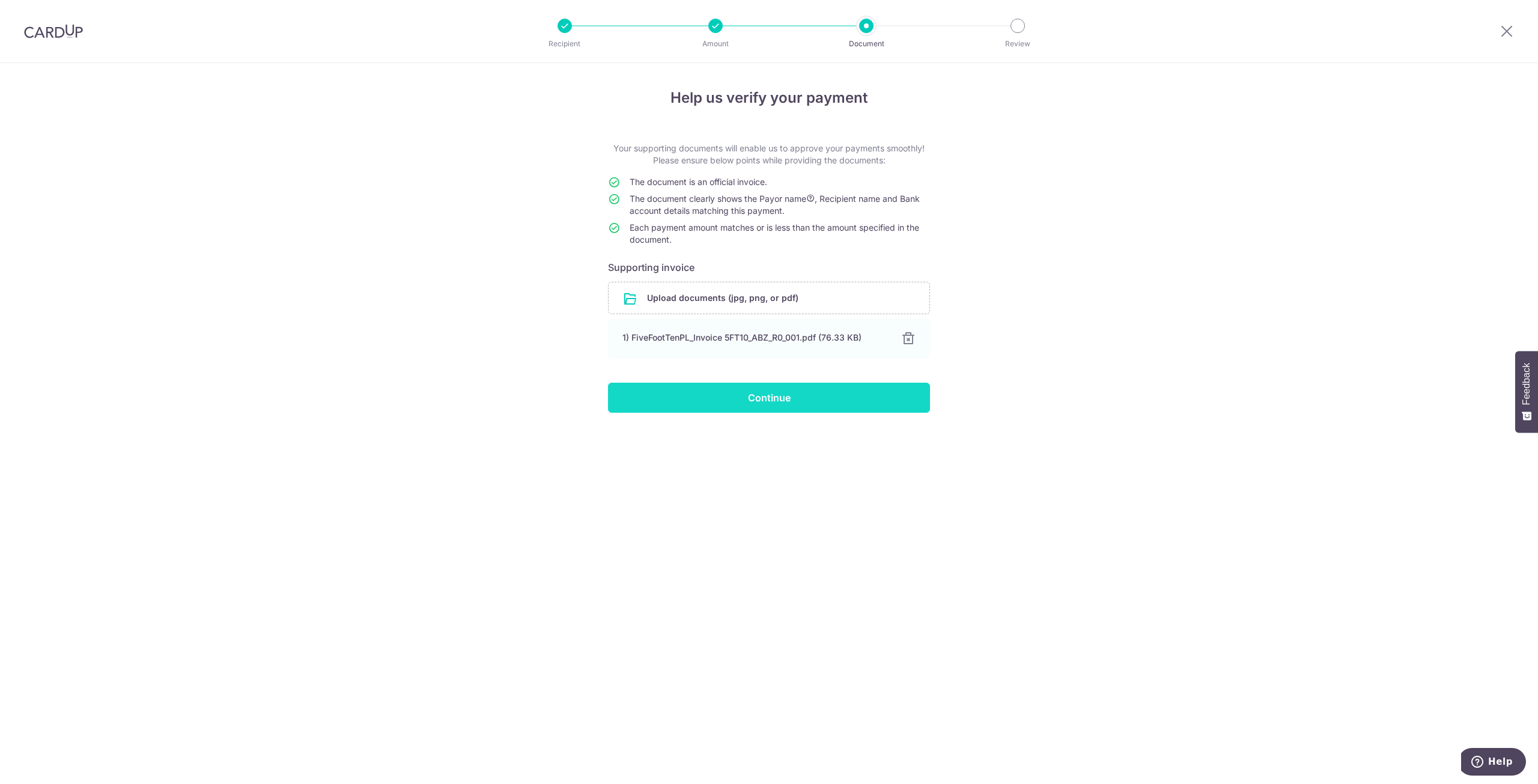
click at [765, 400] on input "Continue" at bounding box center [769, 397] width 322 height 30
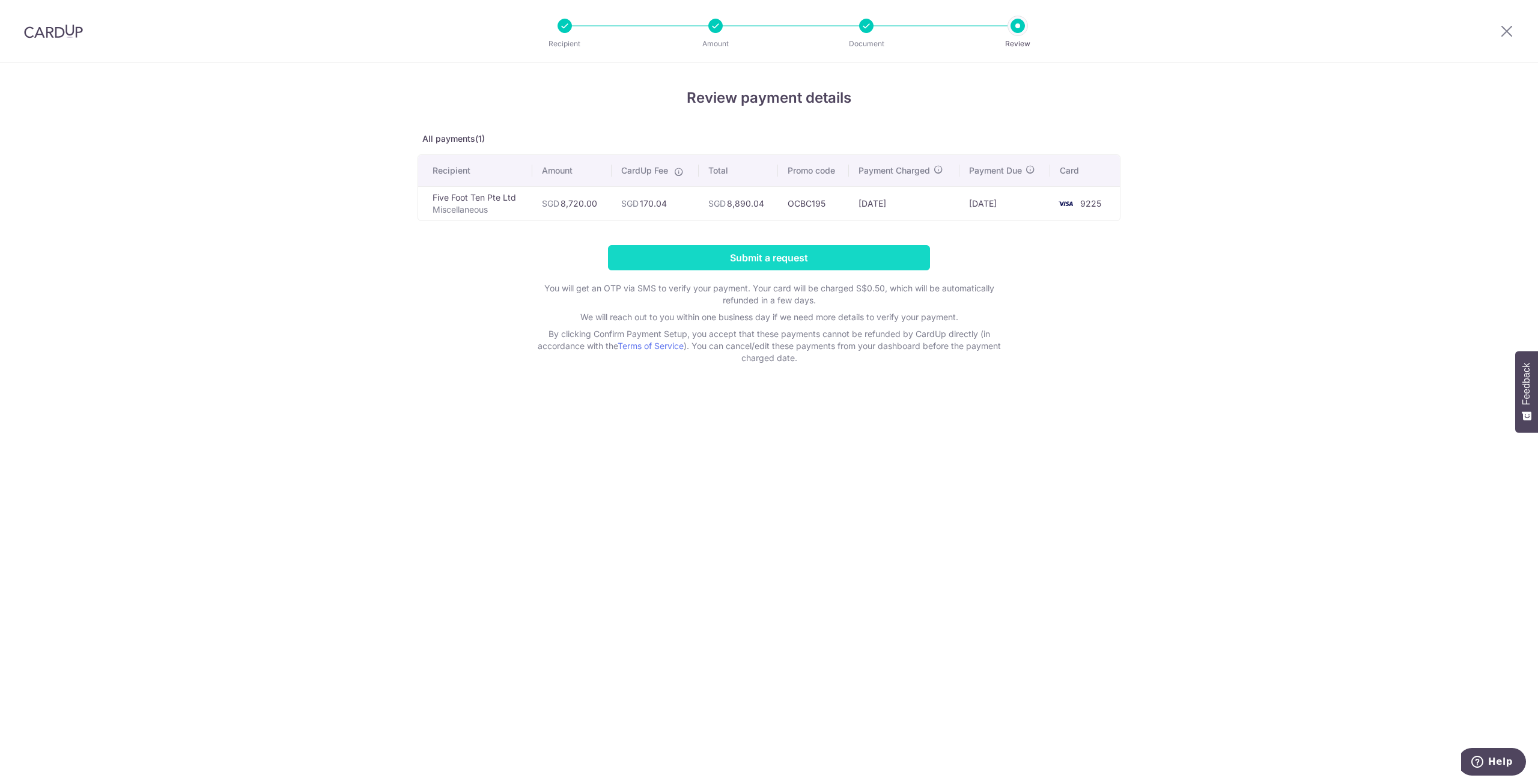
click at [775, 254] on input "Submit a request" at bounding box center [769, 257] width 322 height 25
